Goal: Check status: Check status

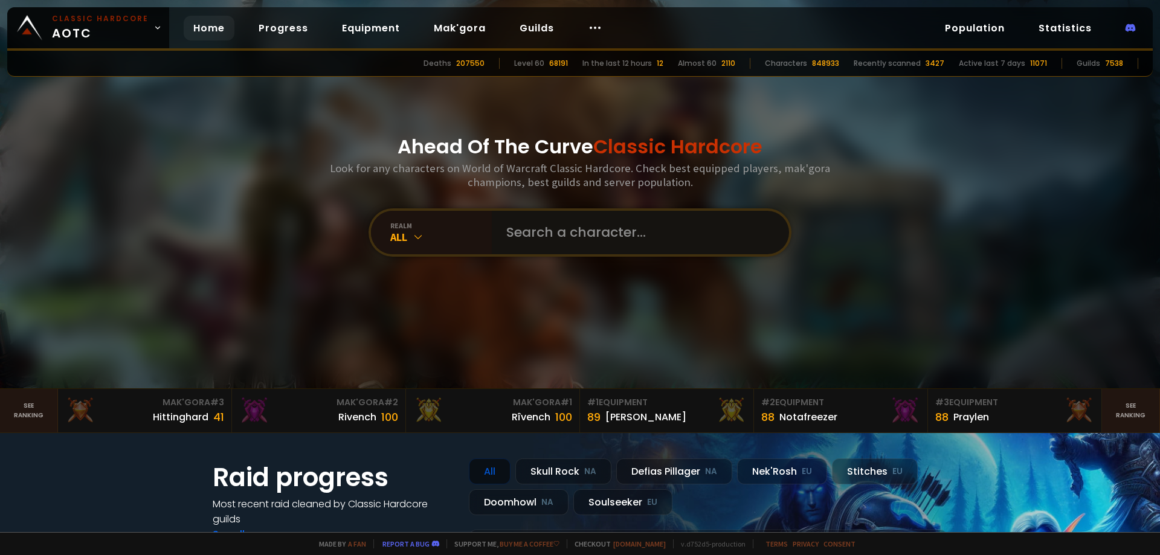
click at [532, 239] on input "text" at bounding box center [637, 233] width 276 height 44
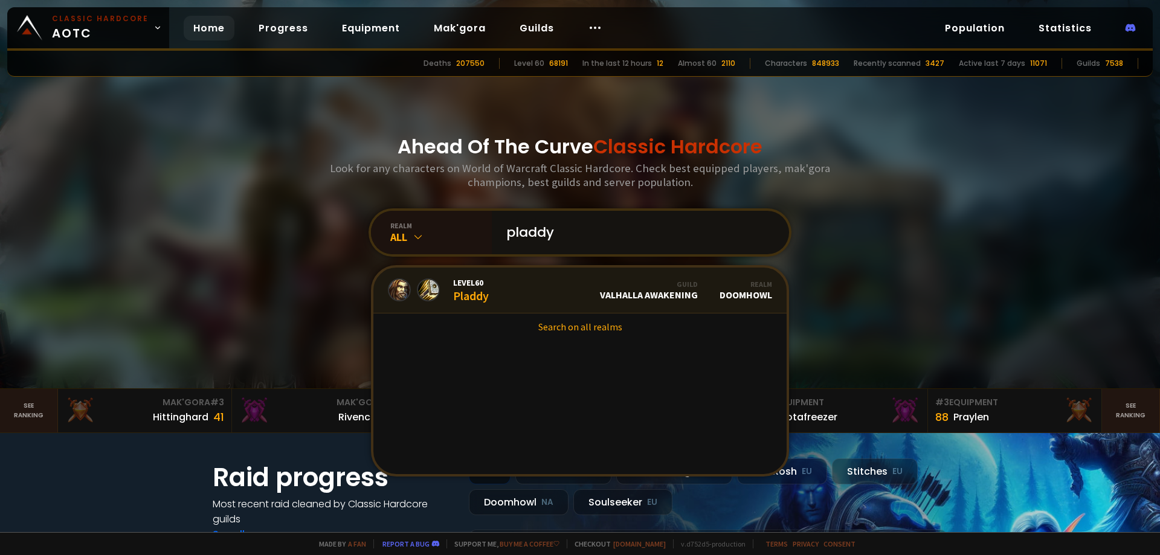
type input "pladdy"
click at [515, 286] on link "Level 60 Pladdy Guild Valhalla Awakening Realm Doomhowl" at bounding box center [579, 291] width 413 height 46
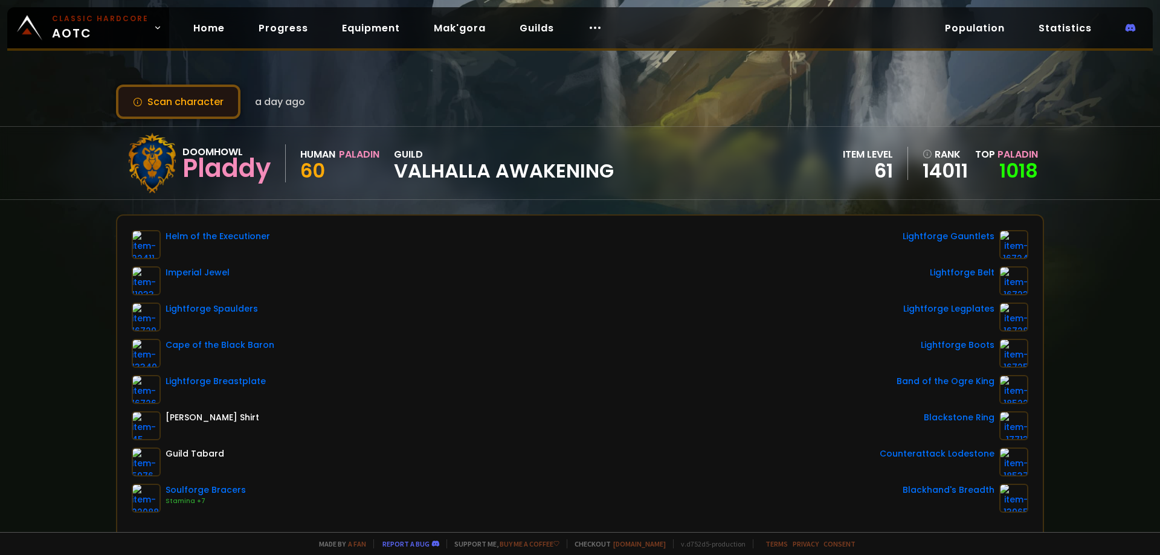
click at [173, 100] on button "Scan character" at bounding box center [178, 102] width 124 height 34
drag, startPoint x: 911, startPoint y: 60, endPoint x: 890, endPoint y: 69, distance: 23.3
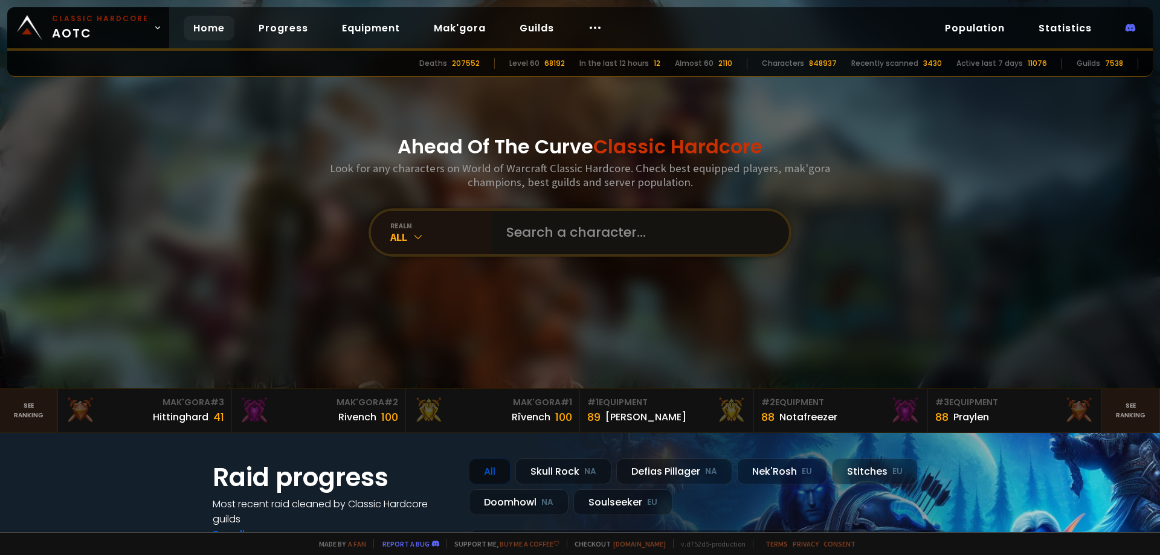
click at [598, 237] on input "text" at bounding box center [637, 233] width 276 height 44
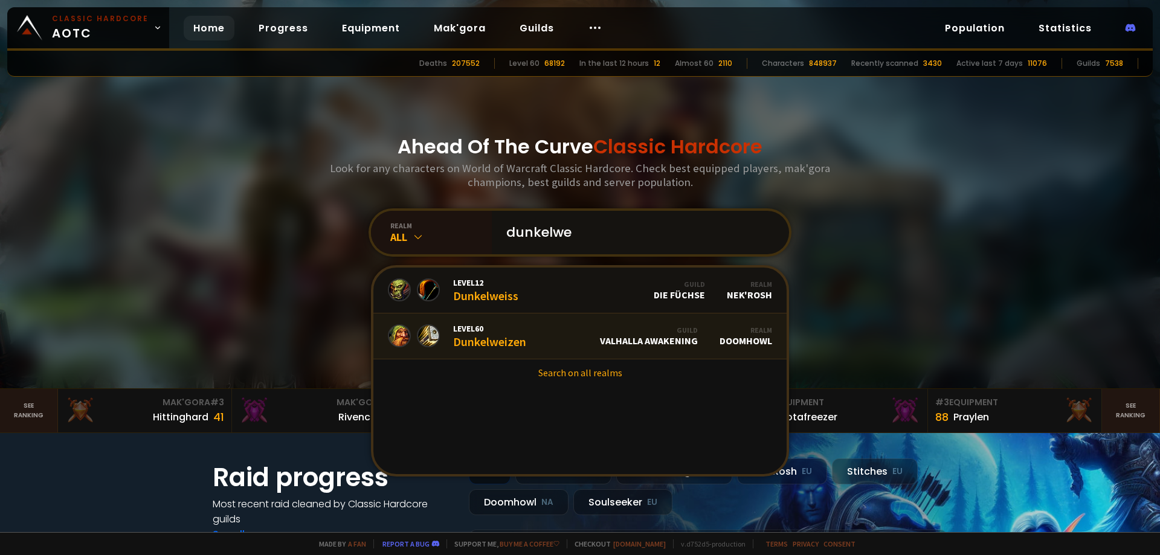
type input "dunkelwe"
click at [497, 328] on span "Level 60" at bounding box center [489, 328] width 73 height 11
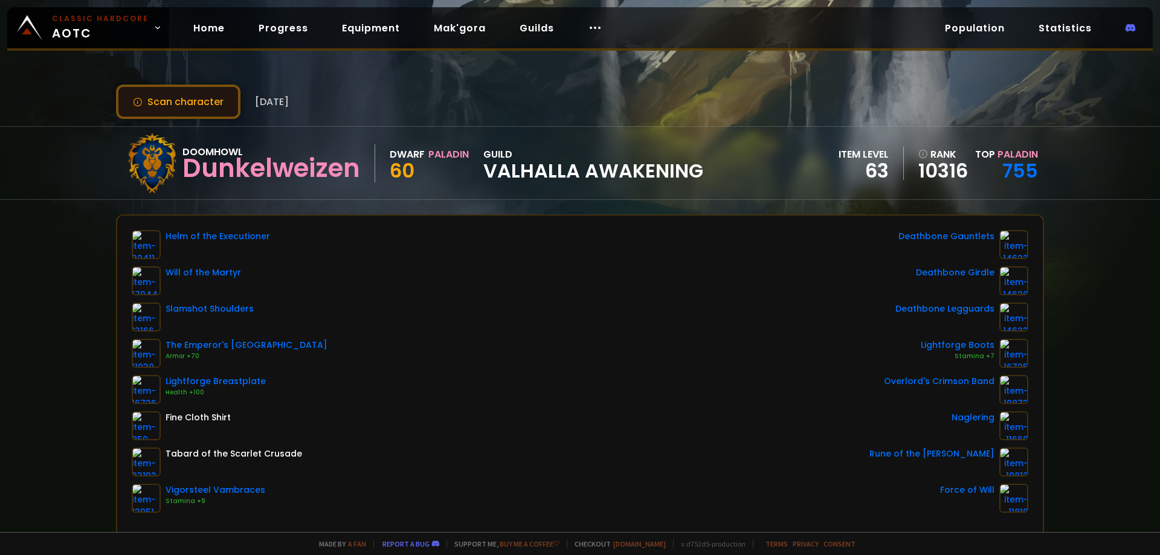
click at [193, 102] on button "Scan character" at bounding box center [178, 102] width 124 height 34
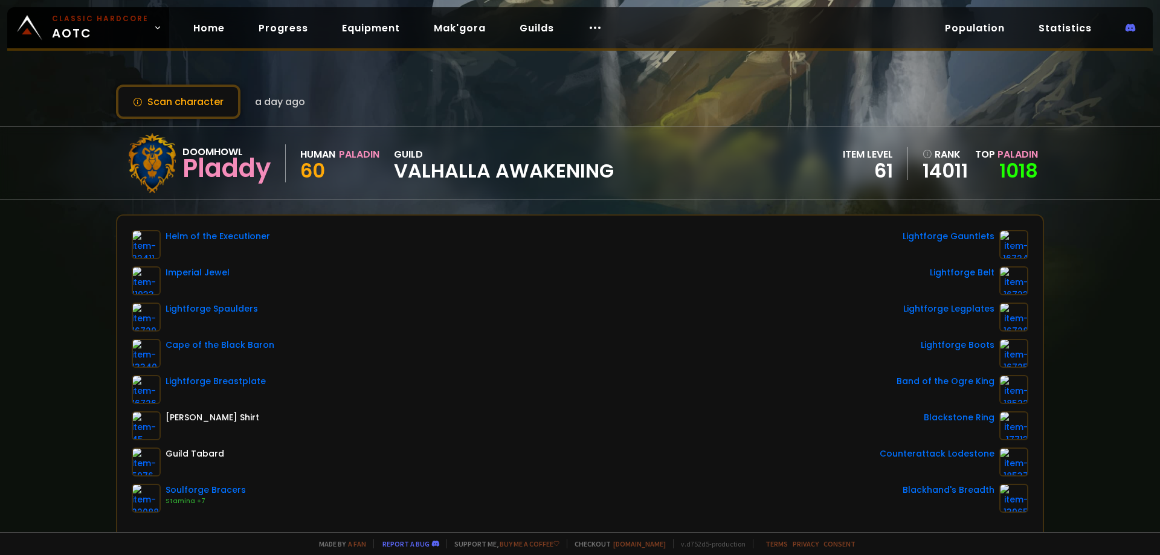
scroll to position [181, 0]
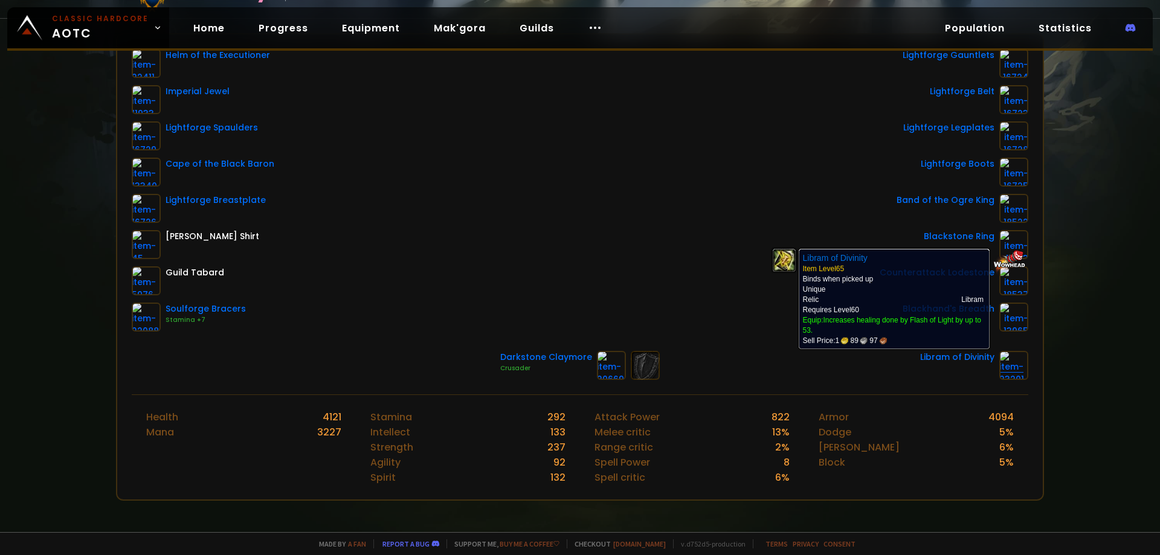
click at [1002, 371] on img at bounding box center [1014, 365] width 29 height 29
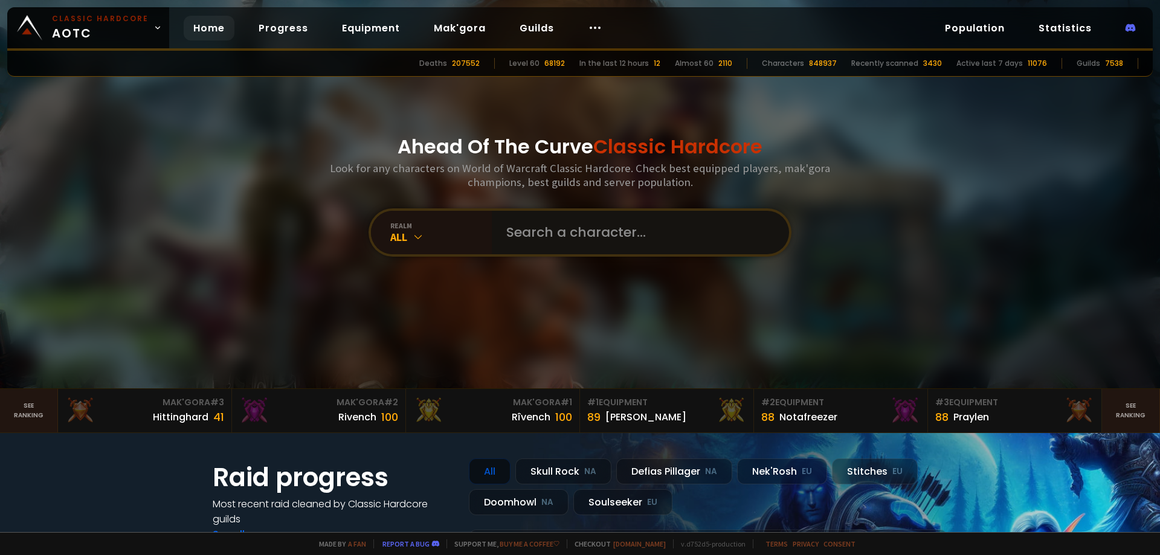
click at [581, 233] on input "text" at bounding box center [637, 233] width 276 height 44
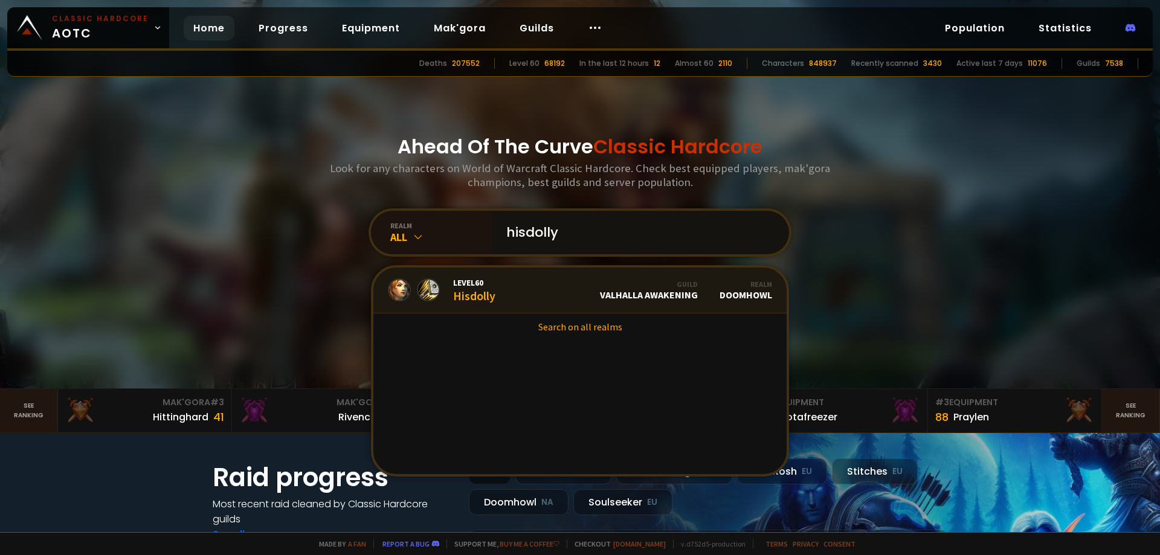
type input "hisdolly"
click at [519, 294] on link "Level 60 Hisdolly Guild Valhalla Awakening Realm Doomhowl" at bounding box center [579, 291] width 413 height 46
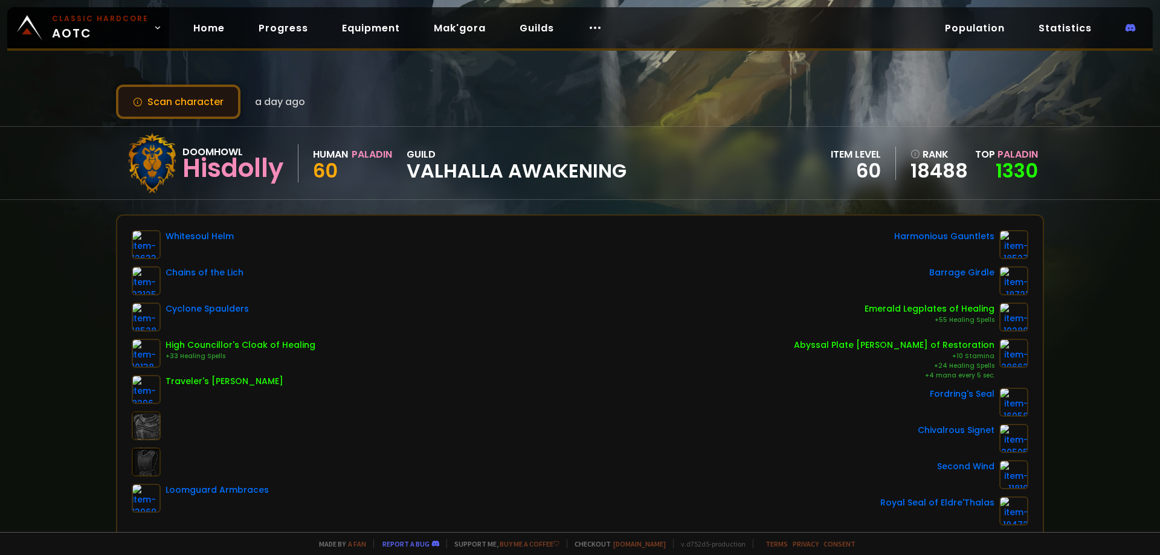
click at [153, 99] on button "Scan character" at bounding box center [178, 102] width 124 height 34
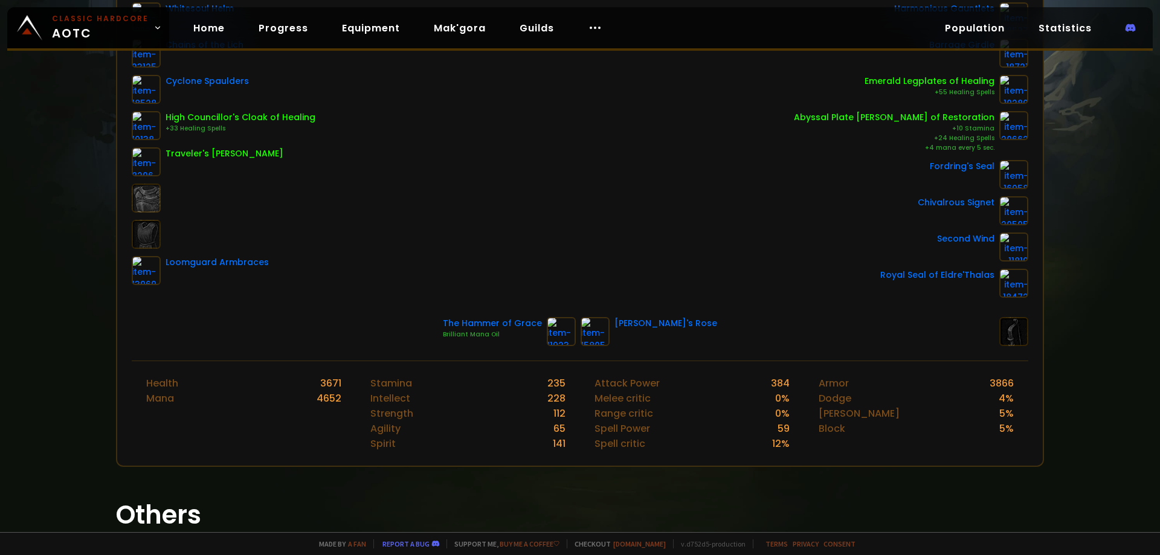
scroll to position [242, 0]
